Goal: Task Accomplishment & Management: Use online tool/utility

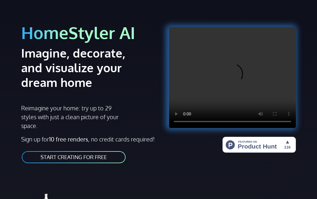
scroll to position [27, 0]
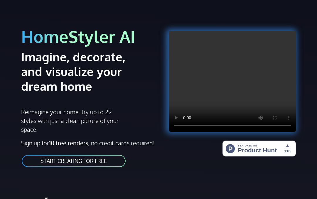
click at [103, 163] on link "START CREATING FOR FREE" at bounding box center [73, 161] width 105 height 13
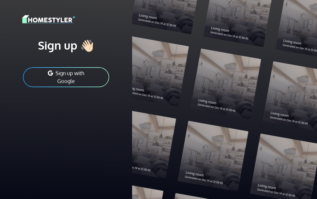
click at [41, 75] on button "Sign up with Google" at bounding box center [66, 77] width 88 height 21
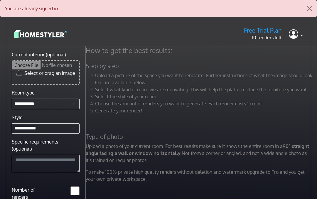
click at [302, 36] on link at bounding box center [296, 34] width 14 height 14
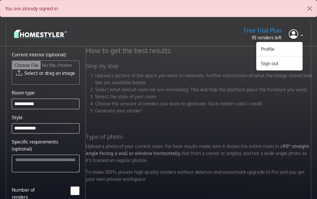
click at [274, 66] on button "Sign out" at bounding box center [280, 63] width 46 height 9
